Goal: Complete application form

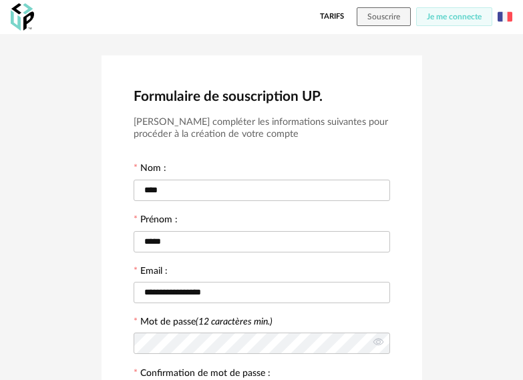
scroll to position [384, 0]
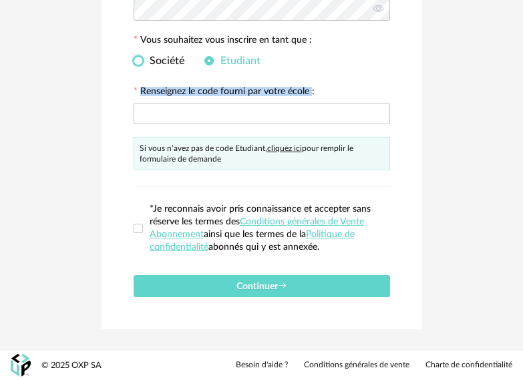
click at [136, 61] on span at bounding box center [137, 60] width 9 height 9
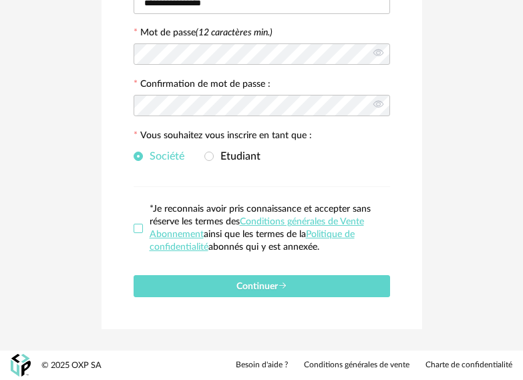
click at [137, 226] on span at bounding box center [137, 228] width 9 height 9
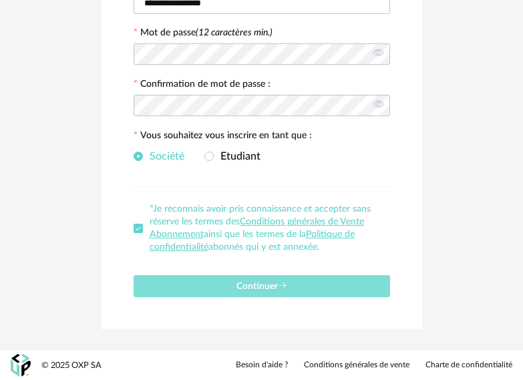
click at [268, 286] on span "Continuer" at bounding box center [261, 286] width 51 height 9
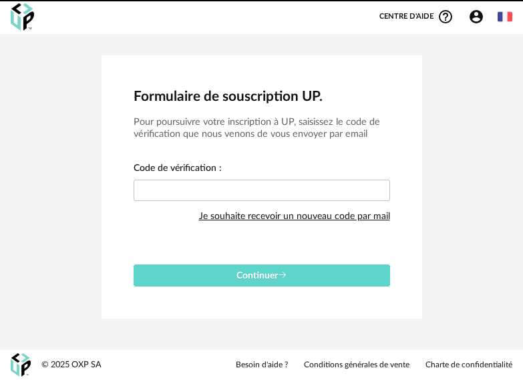
scroll to position [0, 0]
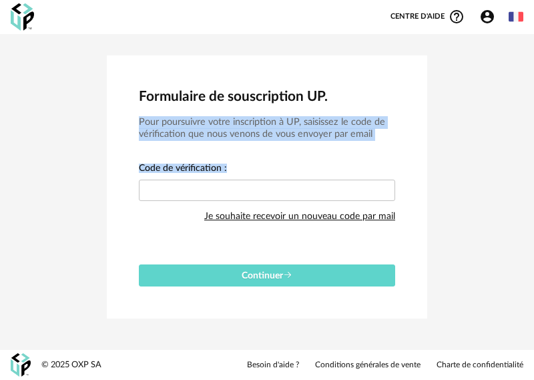
drag, startPoint x: 375, startPoint y: 141, endPoint x: 136, endPoint y: 121, distance: 239.8
click at [136, 121] on div "Formulaire de souscription UP. Pour poursuivre votre inscription à UP, saisisse…" at bounding box center [267, 186] width 320 height 263
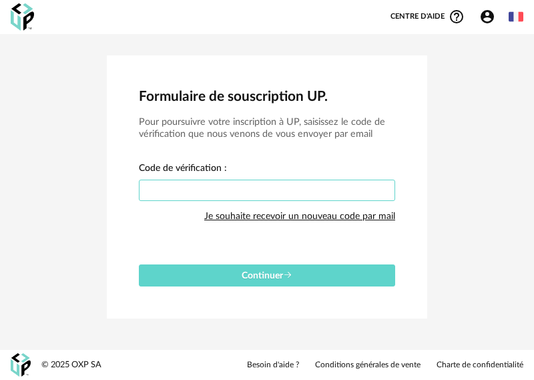
click at [203, 190] on input "text" at bounding box center [267, 190] width 256 height 21
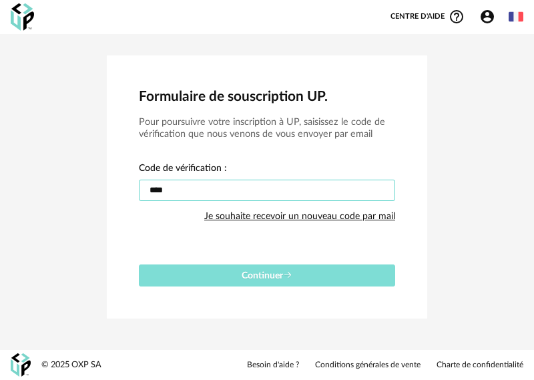
type input "****"
click at [267, 276] on span "Continuer" at bounding box center [267, 275] width 51 height 9
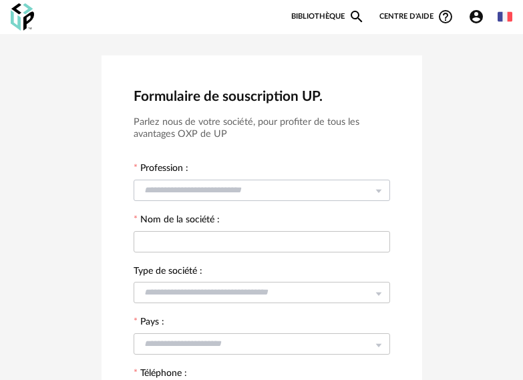
click at [380, 188] on icon at bounding box center [378, 189] width 17 height 27
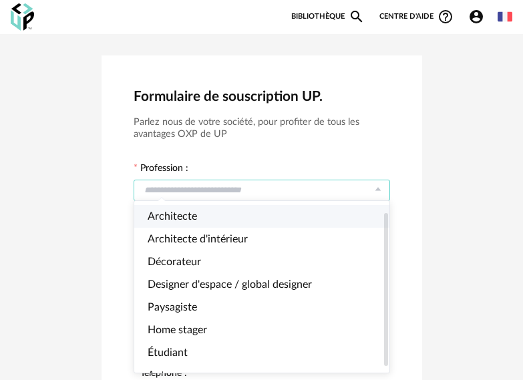
scroll to position [18, 0]
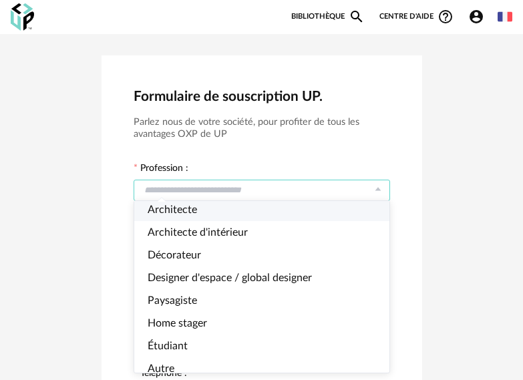
click at [380, 187] on icon at bounding box center [378, 189] width 17 height 27
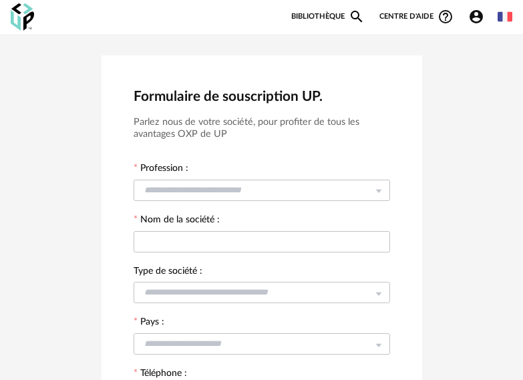
click at [511, 17] on img at bounding box center [504, 16] width 15 height 15
click at [489, 49] on li "English" at bounding box center [470, 51] width 75 height 24
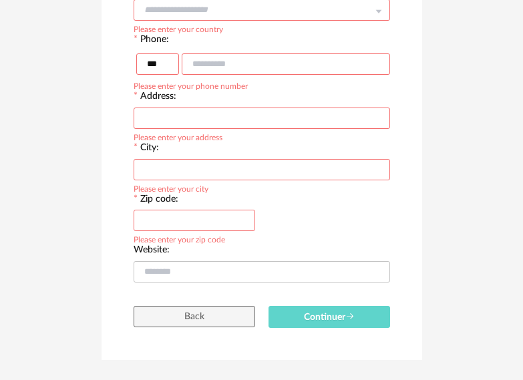
scroll to position [365, 0]
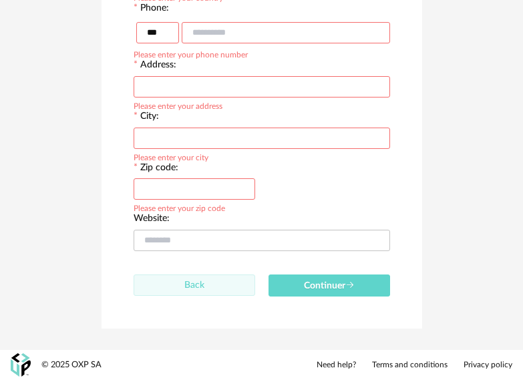
click at [194, 286] on span "Back" at bounding box center [194, 284] width 20 height 9
type input "*****"
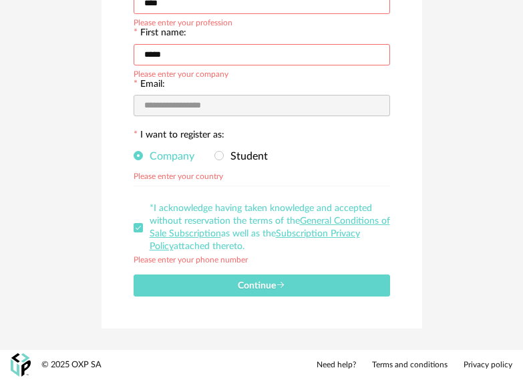
scroll to position [187, 0]
click at [138, 228] on span at bounding box center [137, 227] width 9 height 9
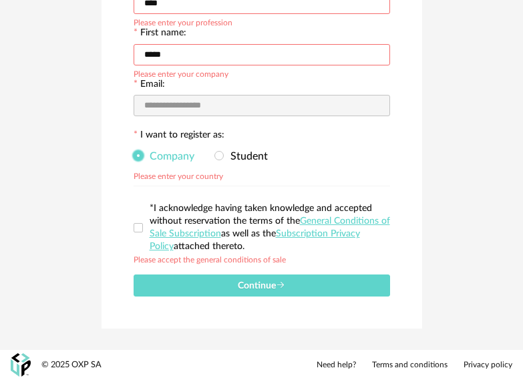
click at [135, 154] on span at bounding box center [137, 155] width 9 height 9
